Goal: Task Accomplishment & Management: Use online tool/utility

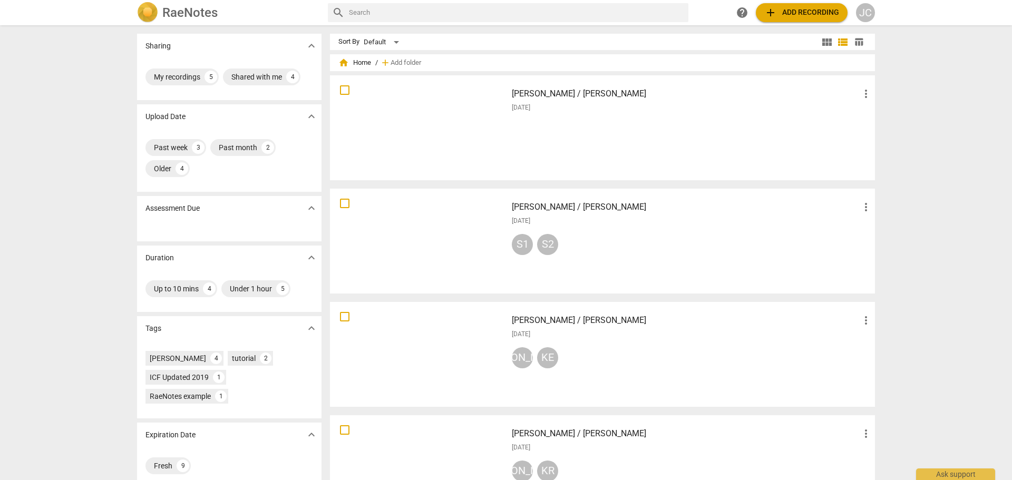
click at [560, 131] on div "Gary / John more_vert 2025-08-30" at bounding box center [691, 128] width 377 height 98
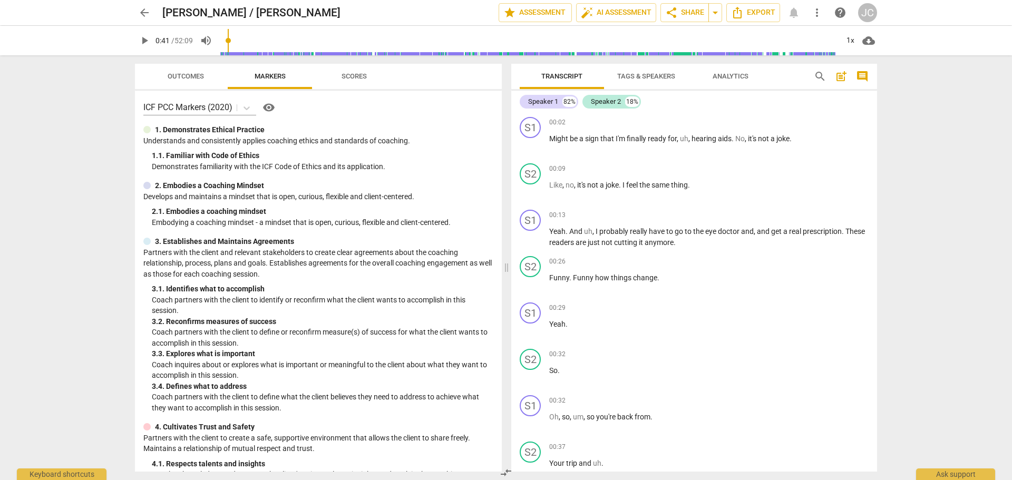
scroll to position [392, 0]
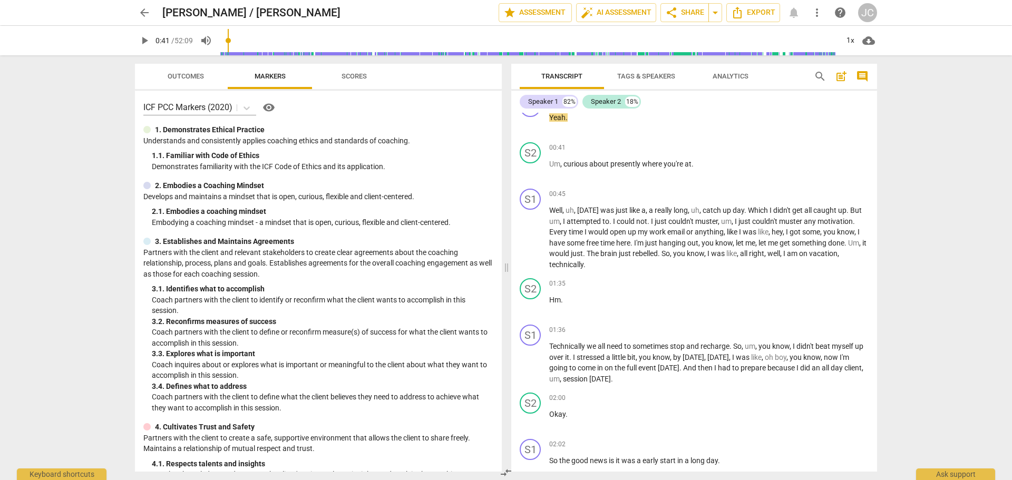
drag, startPoint x: 222, startPoint y: 40, endPoint x: 230, endPoint y: 41, distance: 8.5
click at [230, 41] on input "range" at bounding box center [529, 41] width 618 height 34
click at [226, 41] on input "range" at bounding box center [529, 41] width 618 height 34
click at [148, 41] on span "play_arrow" at bounding box center [144, 40] width 13 height 13
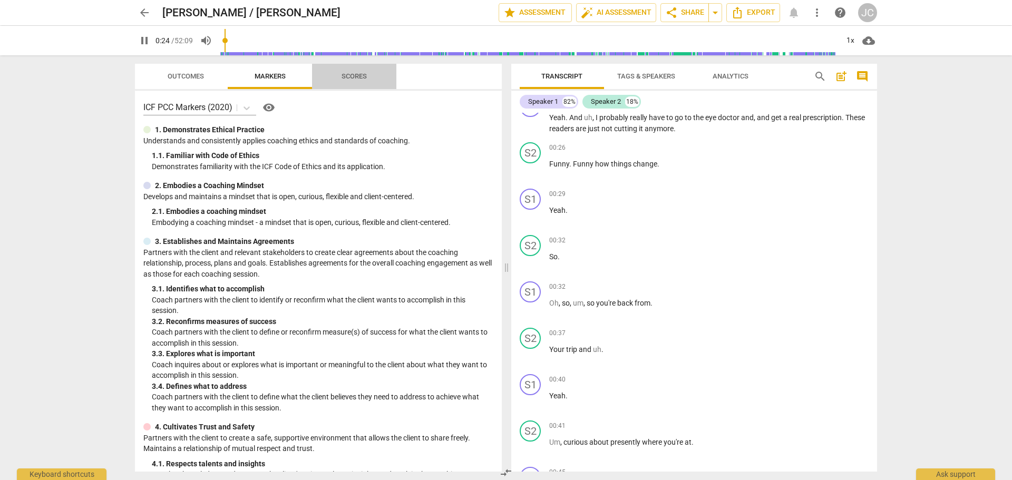
click at [349, 75] on span "Scores" at bounding box center [354, 76] width 25 height 8
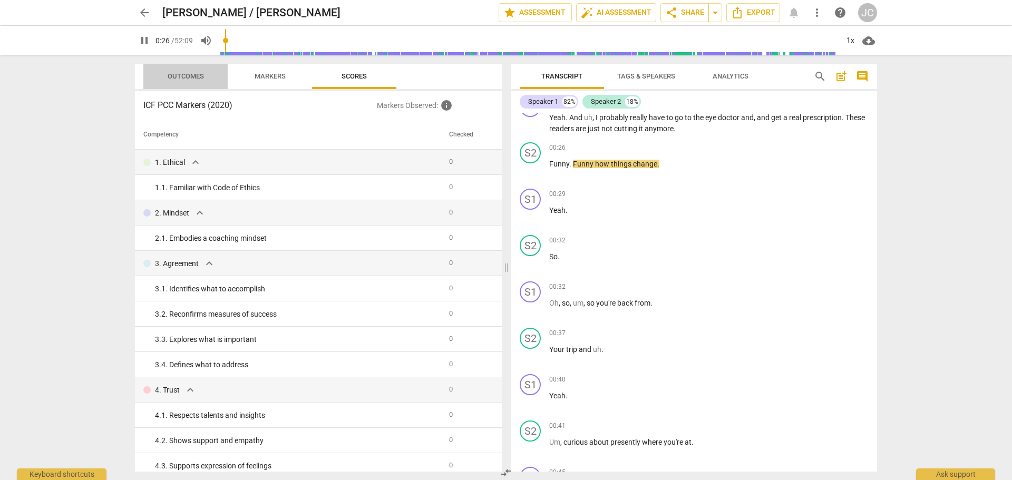
click at [182, 74] on span "Outcomes" at bounding box center [186, 76] width 36 height 8
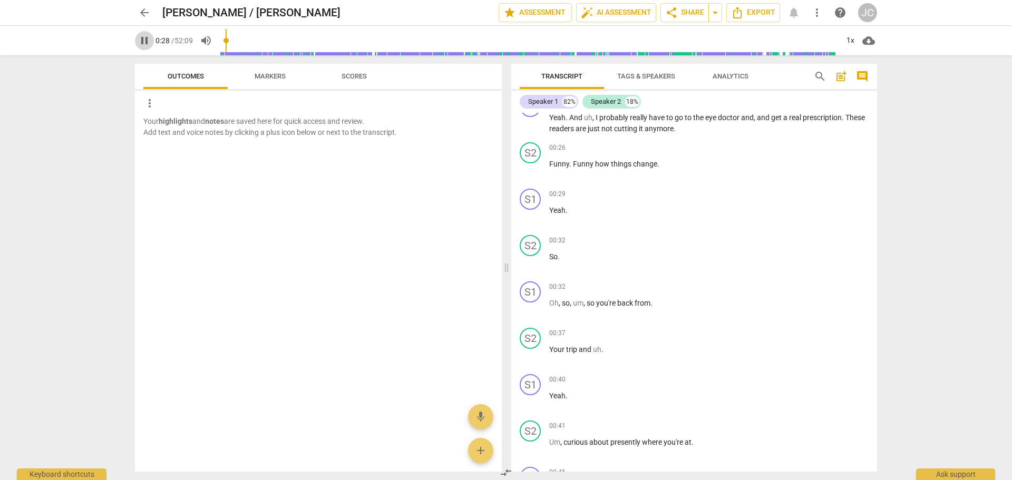
click at [146, 42] on span "pause" at bounding box center [144, 40] width 13 height 13
type input "29"
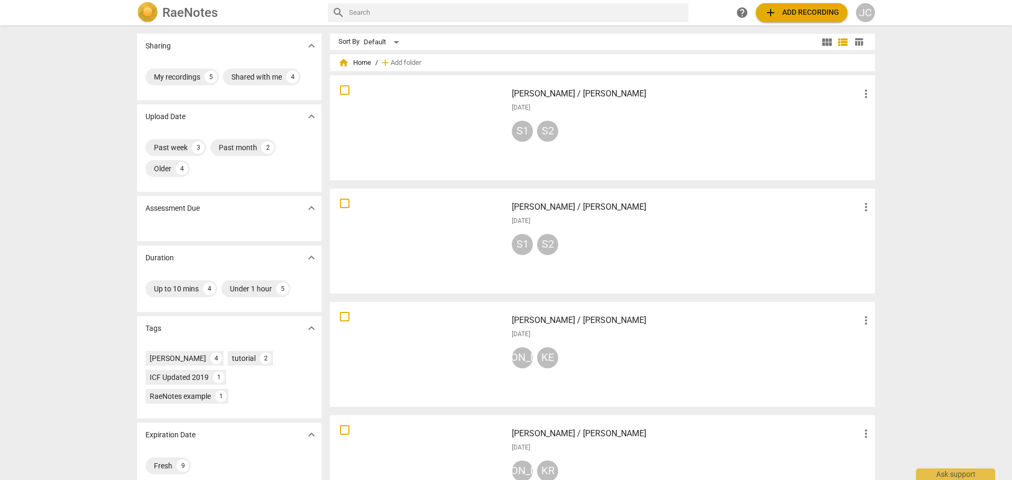
click at [422, 130] on div at bounding box center [419, 128] width 170 height 98
click at [780, 12] on span "add Add recording" at bounding box center [801, 12] width 75 height 13
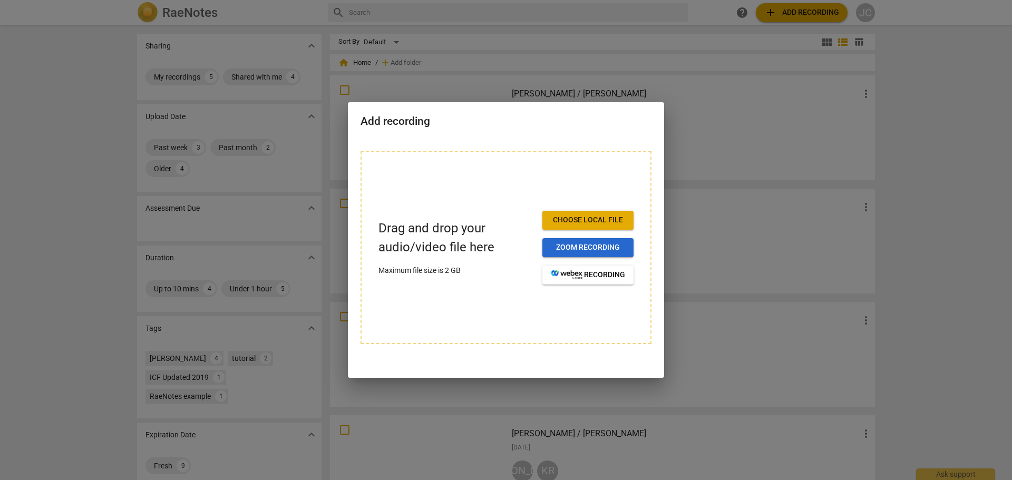
click at [566, 245] on span "Zoom recording" at bounding box center [588, 247] width 74 height 11
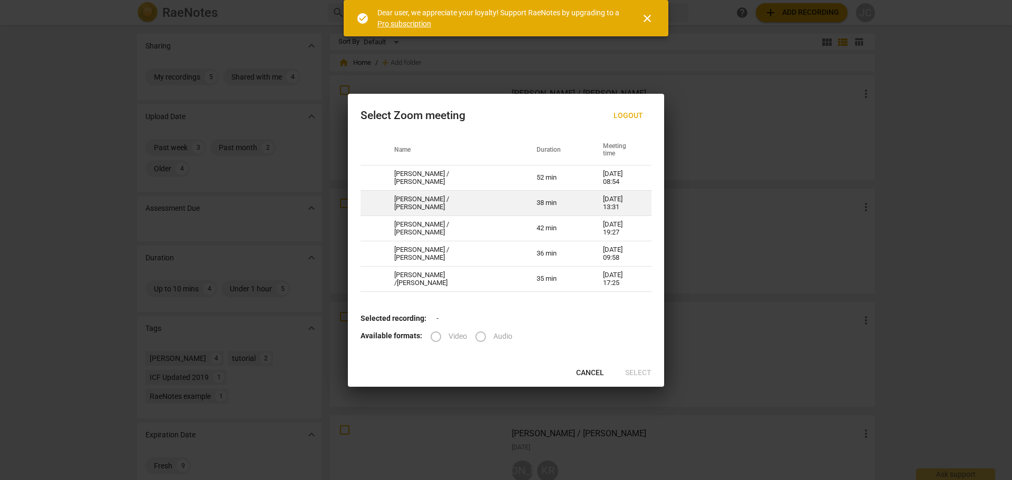
click at [438, 206] on td "[PERSON_NAME] / [PERSON_NAME]" at bounding box center [453, 203] width 142 height 25
radio input "true"
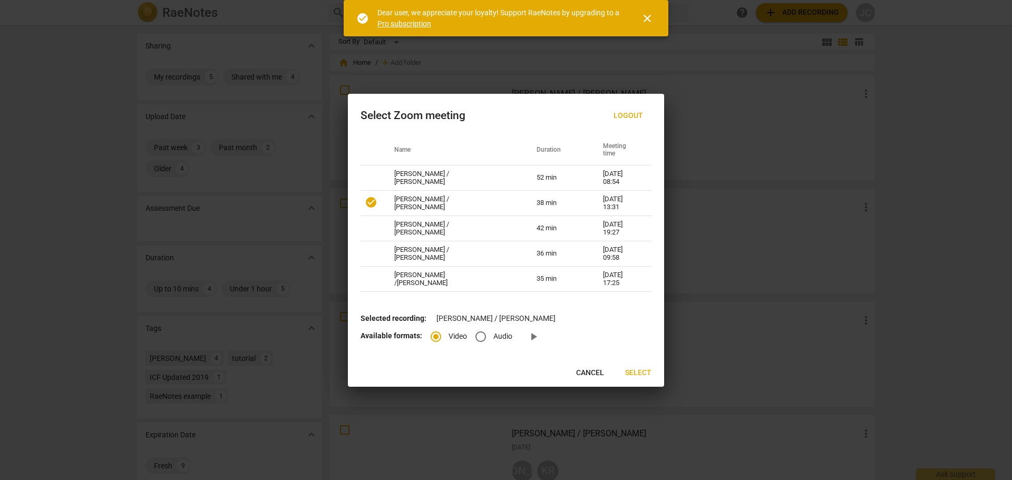
click at [649, 17] on span "close" at bounding box center [647, 18] width 13 height 13
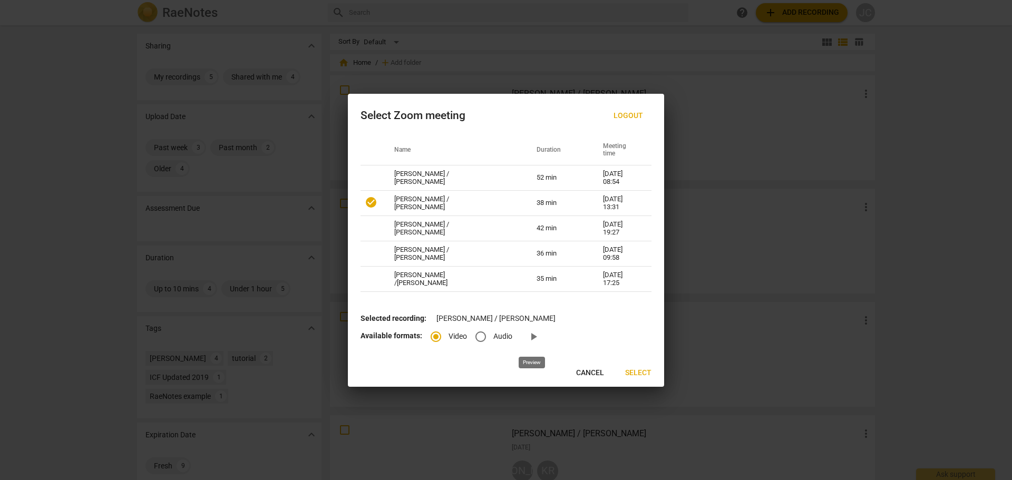
click at [533, 337] on span "play_arrow" at bounding box center [533, 337] width 13 height 13
click at [629, 373] on span "Select" at bounding box center [638, 373] width 26 height 11
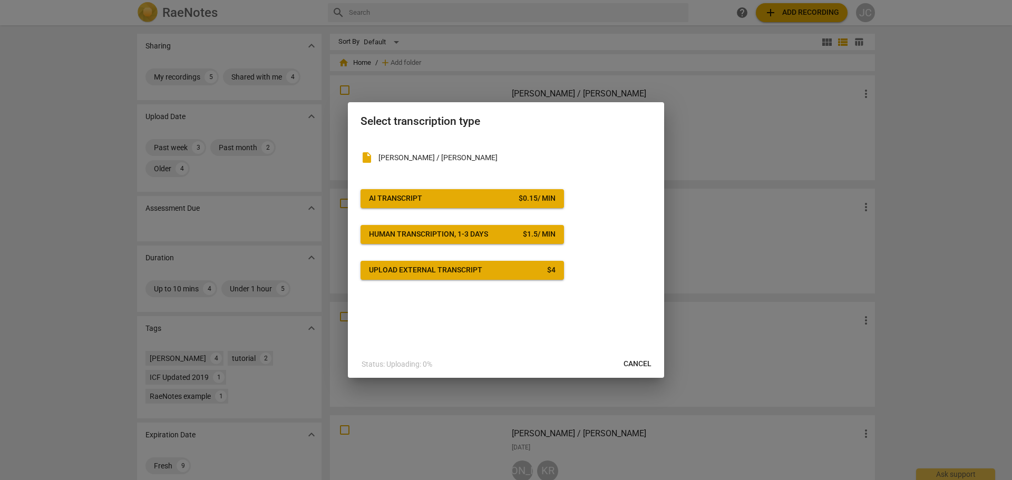
click at [399, 196] on div "AI Transcript" at bounding box center [395, 198] width 53 height 11
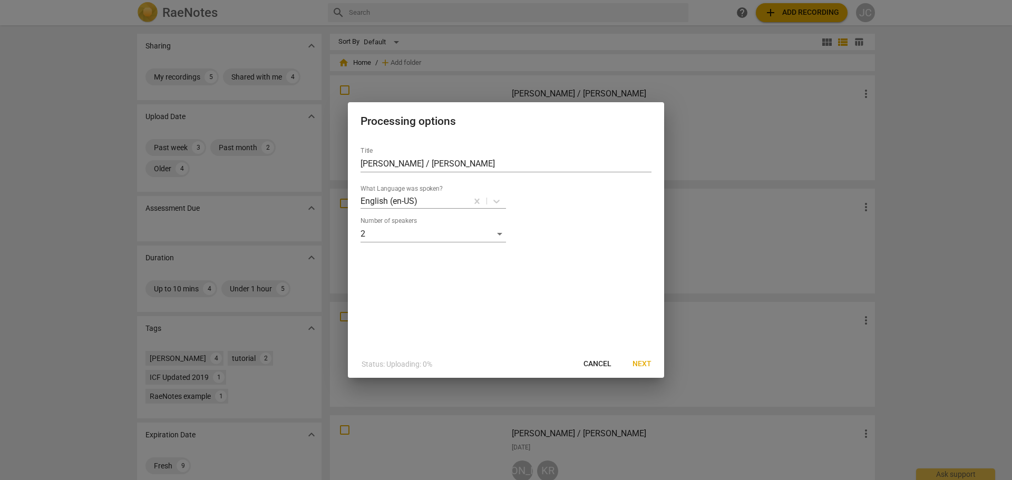
click at [635, 363] on span "Next" at bounding box center [642, 364] width 19 height 11
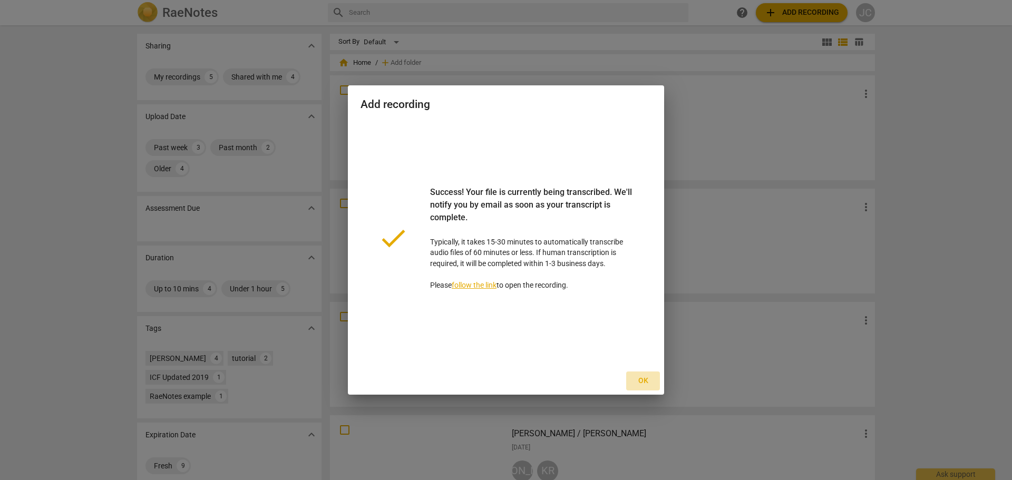
click at [647, 382] on span "Ok" at bounding box center [643, 381] width 17 height 11
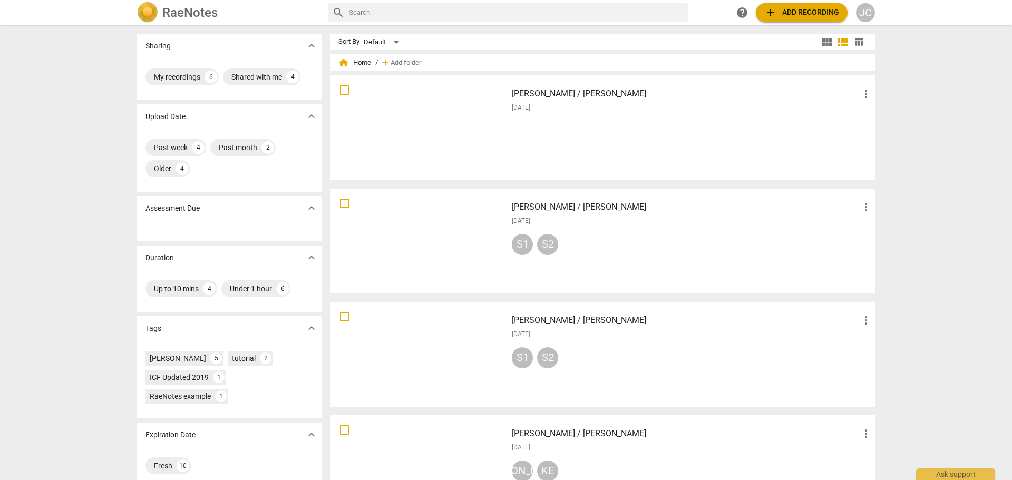
click at [368, 11] on input "text" at bounding box center [516, 12] width 335 height 17
type input "customer support"
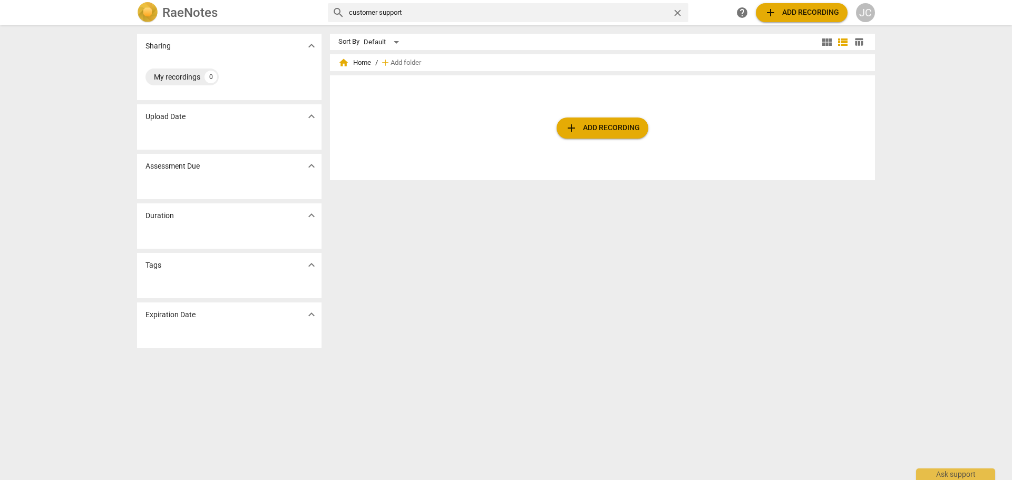
click at [406, 11] on input "customer support" at bounding box center [508, 12] width 319 height 17
drag, startPoint x: 406, startPoint y: 11, endPoint x: 351, endPoint y: 10, distance: 54.8
click at [351, 10] on input "customer support" at bounding box center [508, 12] width 319 height 17
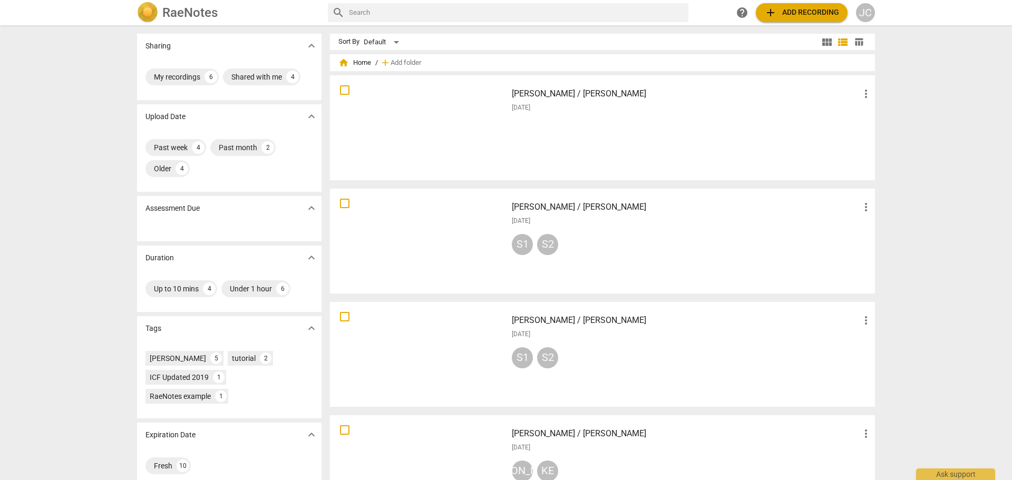
click at [497, 125] on div at bounding box center [419, 128] width 170 height 98
click at [395, 41] on div "Default" at bounding box center [383, 42] width 39 height 17
click at [449, 47] on div at bounding box center [506, 240] width 1012 height 480
click at [740, 13] on span "help" at bounding box center [742, 12] width 13 height 13
click at [442, 141] on div at bounding box center [419, 128] width 170 height 98
